Goal: Task Accomplishment & Management: Manage account settings

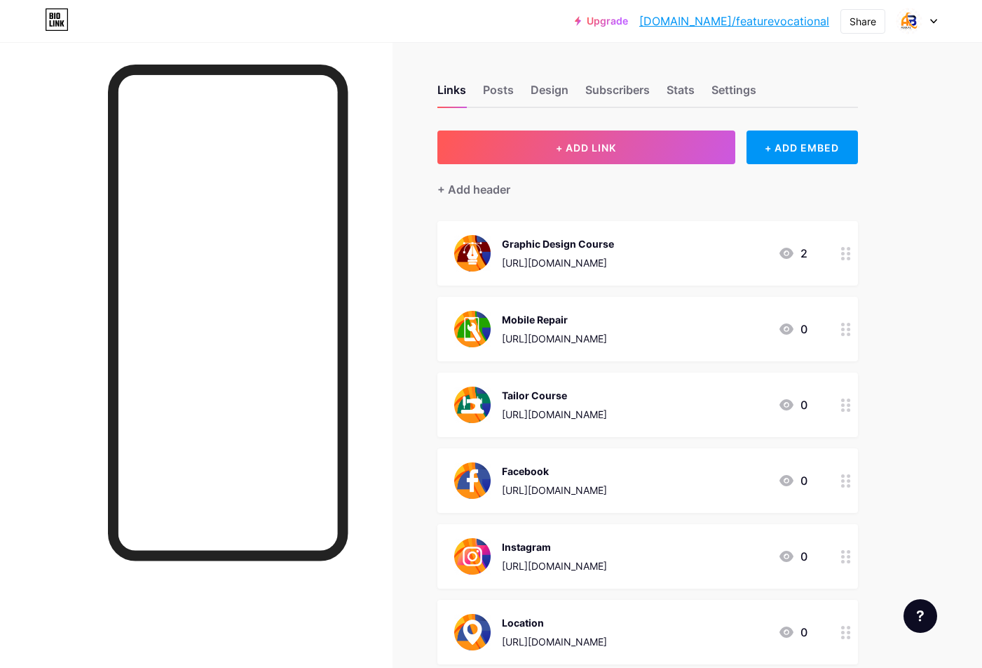
click at [933, 24] on div at bounding box center [917, 20] width 41 height 25
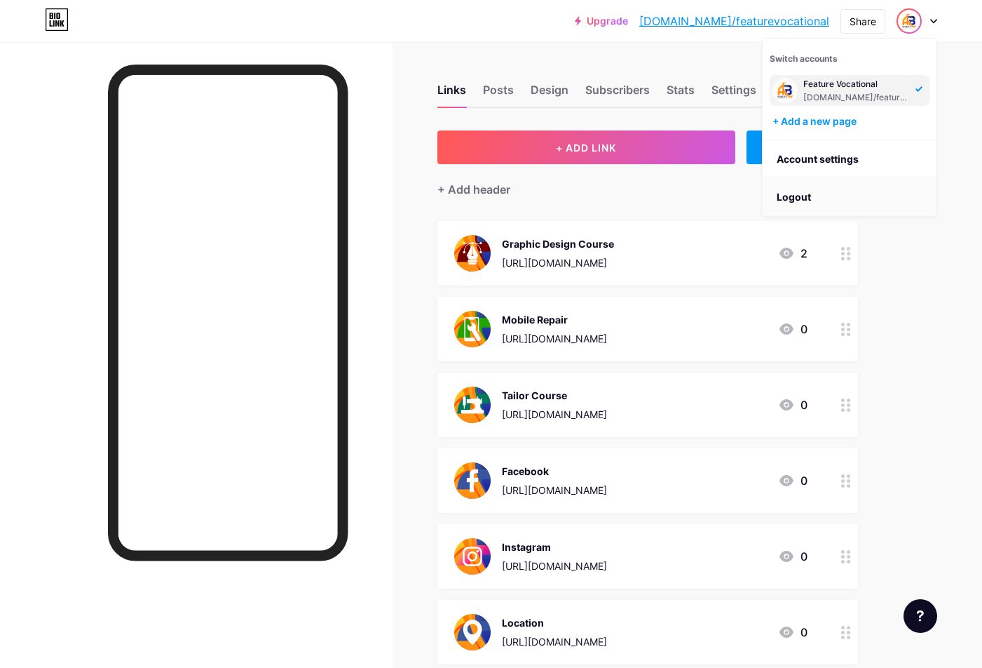
click at [815, 192] on li "Logout" at bounding box center [850, 197] width 174 height 38
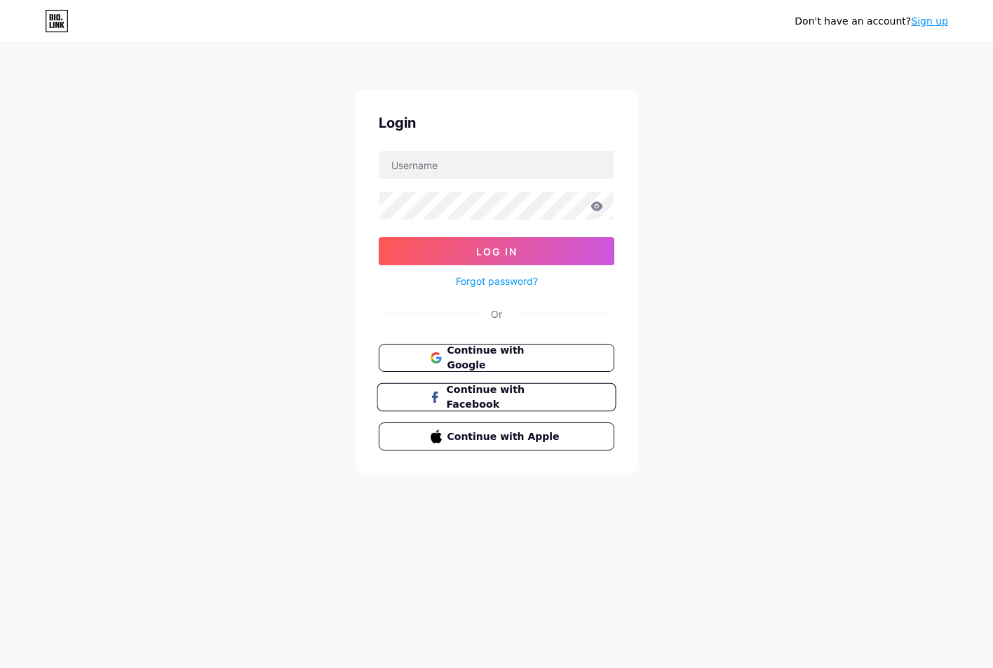
click at [507, 391] on span "Continue with Facebook" at bounding box center [504, 397] width 117 height 30
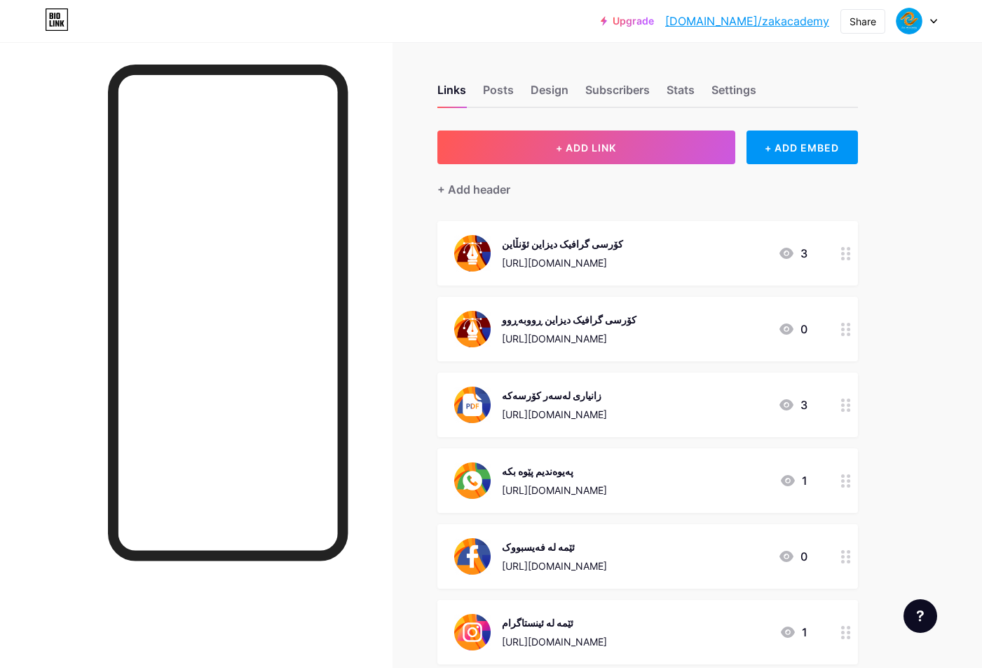
click at [532, 80] on div "Links Posts Design Subscribers Stats Settings" at bounding box center [648, 83] width 421 height 49
click at [540, 83] on div "Design" at bounding box center [550, 93] width 38 height 25
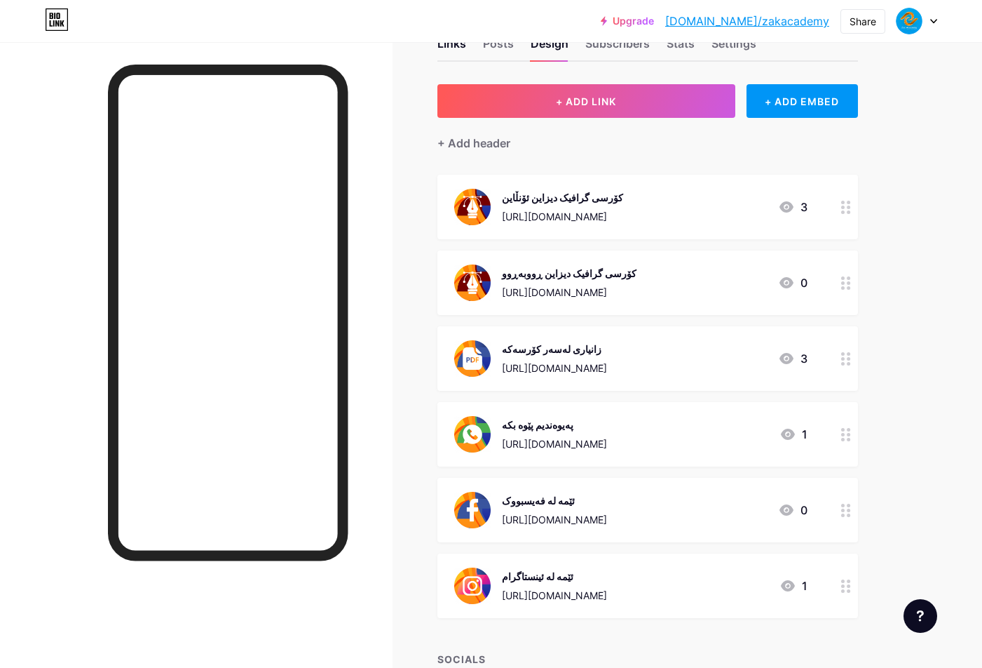
scroll to position [4, 0]
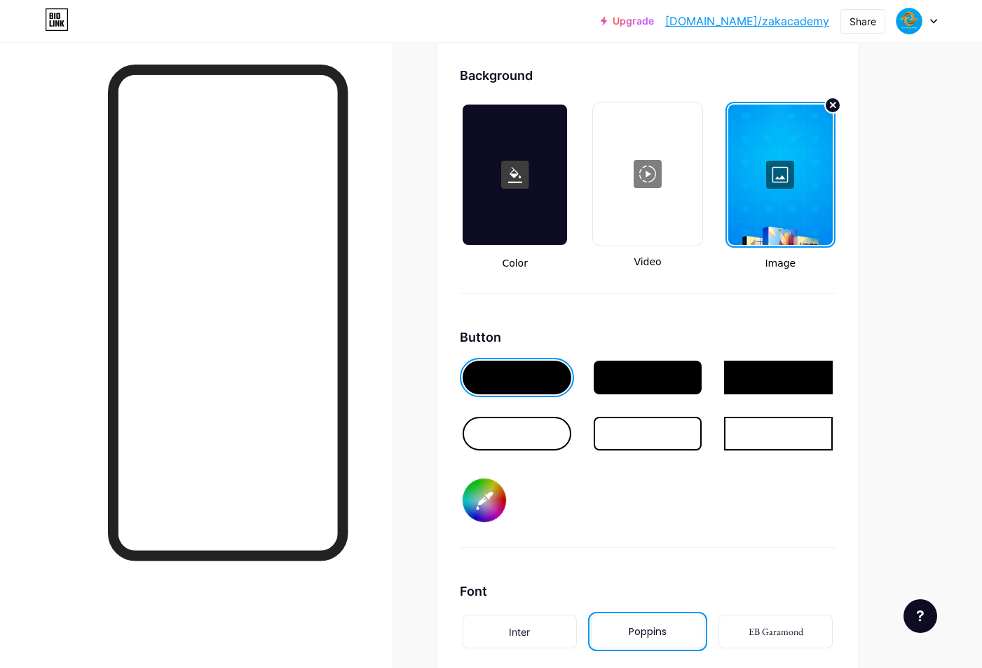
scroll to position [2033, 0]
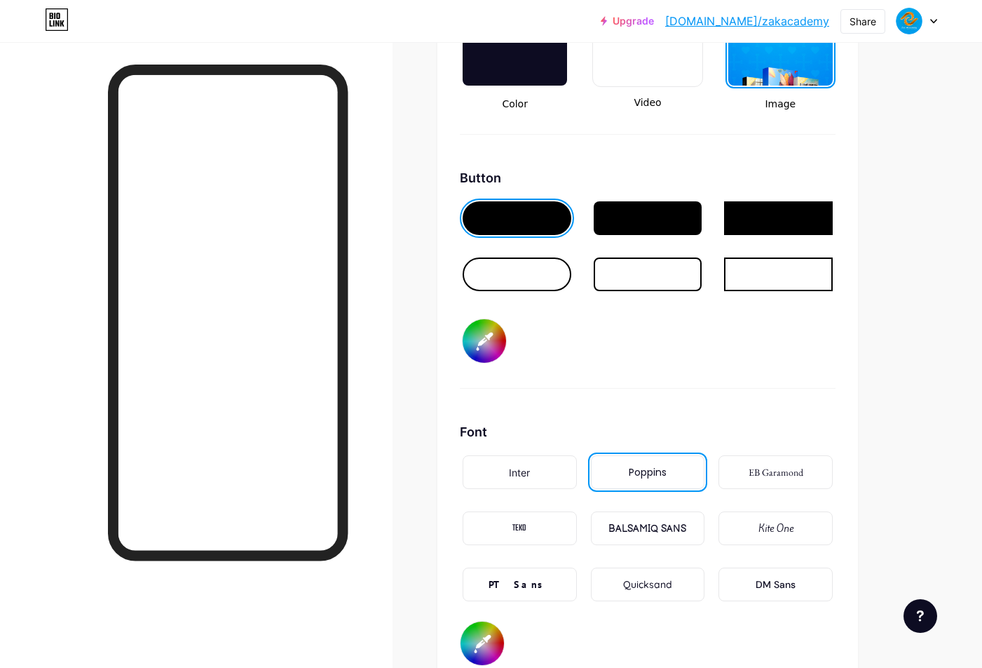
click at [495, 344] on input "#ffbb00" at bounding box center [484, 340] width 43 height 43
type input "#ffffff"
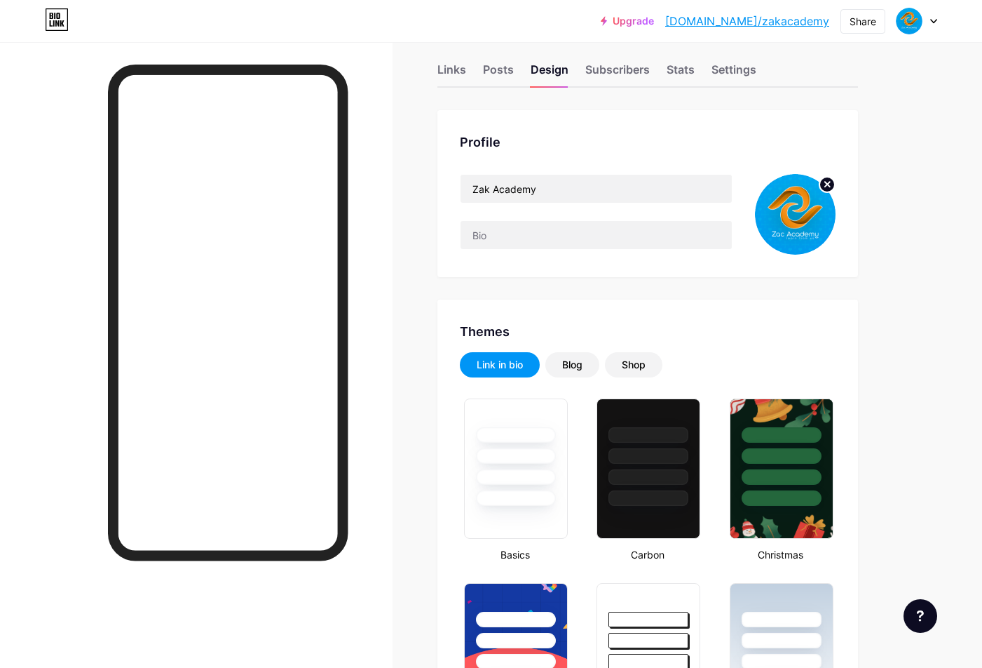
scroll to position [0, 0]
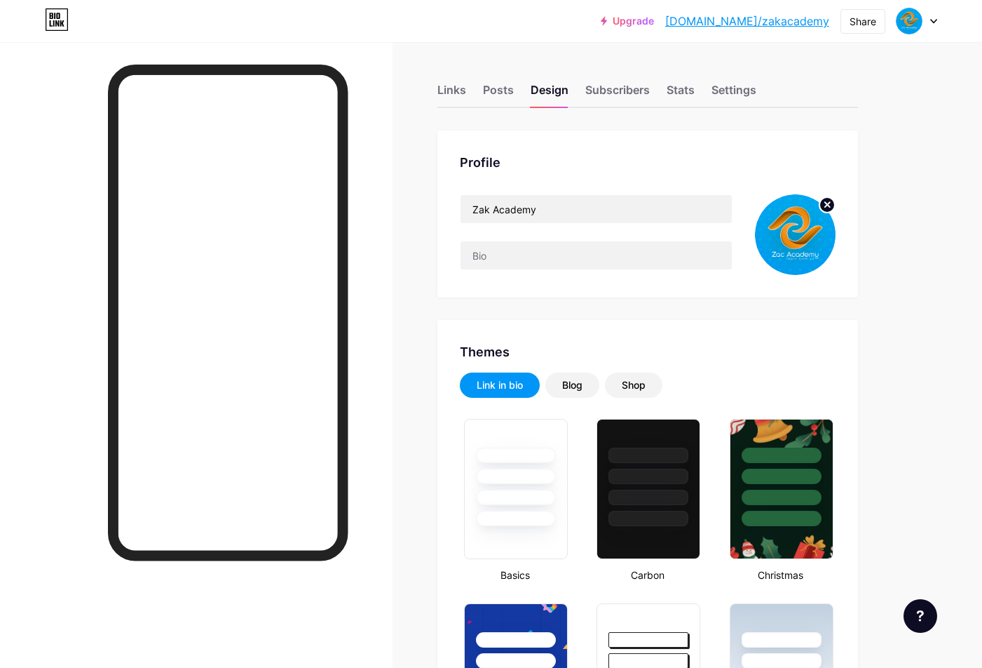
click at [812, 22] on link "bio.link/zakacademy" at bounding box center [747, 21] width 164 height 17
